Goal: Task Accomplishment & Management: Complete application form

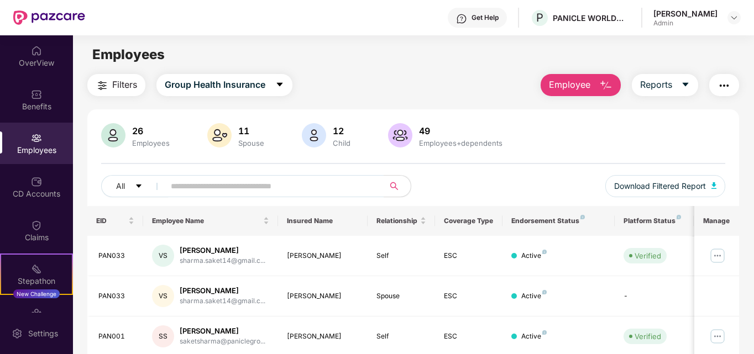
click at [602, 78] on button "Employee" at bounding box center [580, 85] width 80 height 22
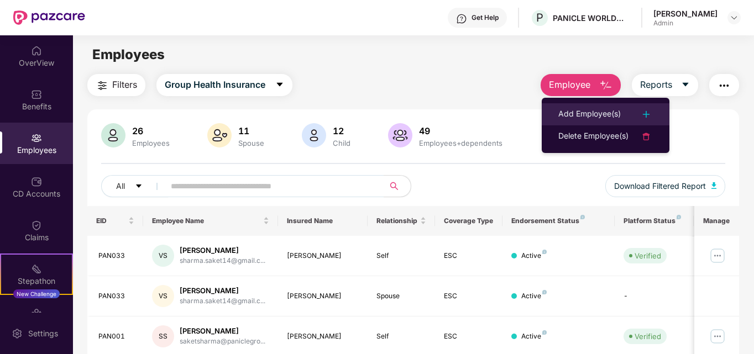
click at [588, 115] on div "Add Employee(s)" at bounding box center [589, 114] width 62 height 13
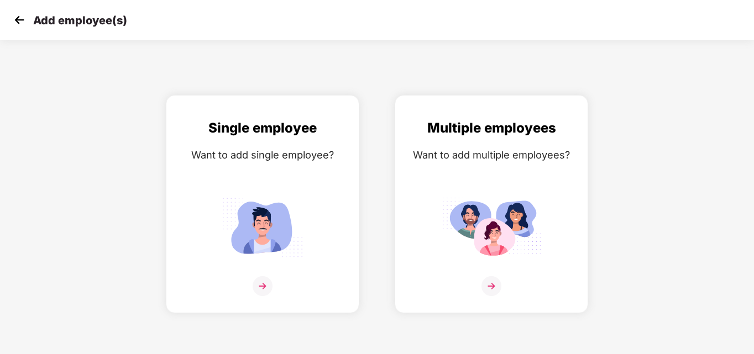
click at [13, 20] on img at bounding box center [19, 20] width 17 height 17
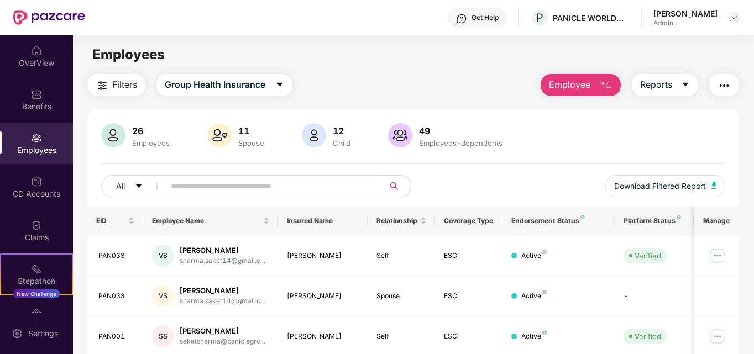
click at [17, 21] on img at bounding box center [49, 17] width 72 height 14
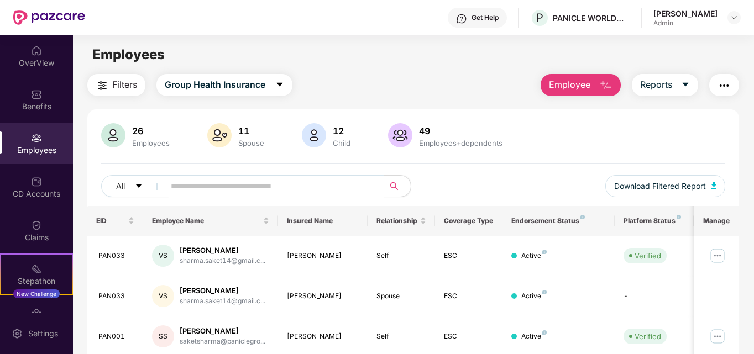
click at [17, 21] on img at bounding box center [49, 17] width 72 height 14
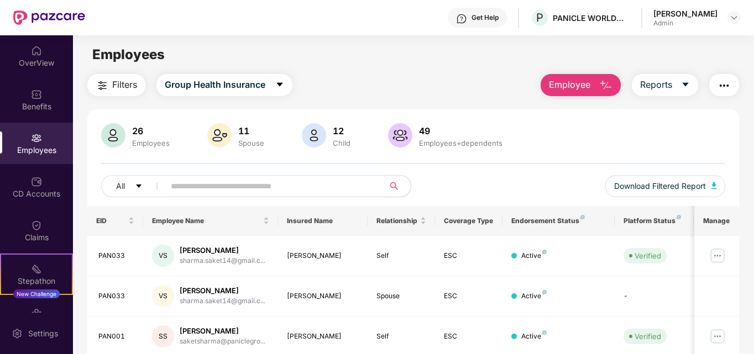
click at [17, 21] on img at bounding box center [49, 17] width 72 height 14
